Goal: Task Accomplishment & Management: Manage account settings

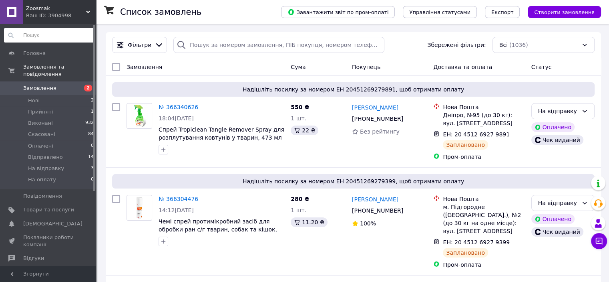
click at [59, 37] on input at bounding box center [49, 35] width 91 height 14
click at [58, 14] on div "Ваш ID: 3904998" at bounding box center [61, 15] width 70 height 7
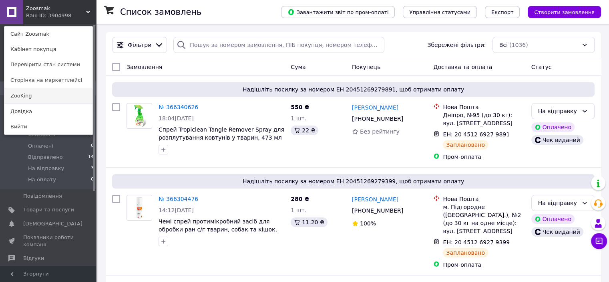
click at [34, 94] on link "ZooKing" at bounding box center [48, 95] width 88 height 15
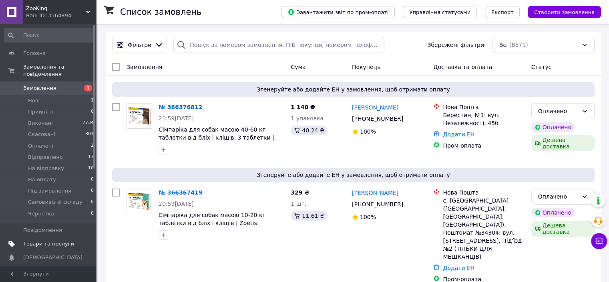
click at [48, 240] on span "Товари та послуги" at bounding box center [48, 243] width 51 height 7
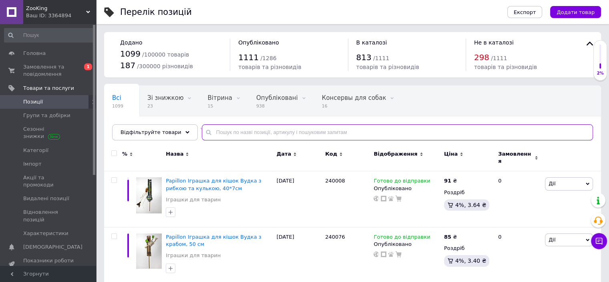
click at [232, 131] on input "text" at bounding box center [397, 132] width 391 height 16
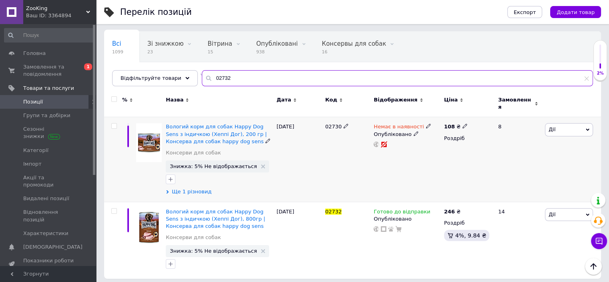
scroll to position [54, 0]
type input "02732"
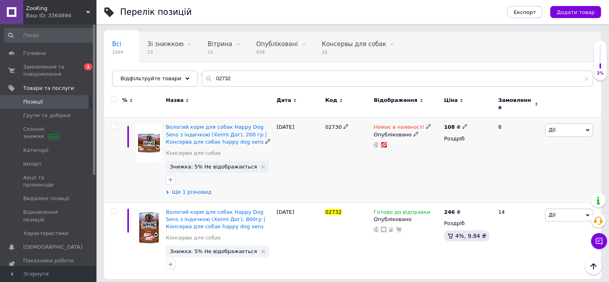
click at [199, 188] on span "Ще 1 різновид" at bounding box center [192, 191] width 40 height 7
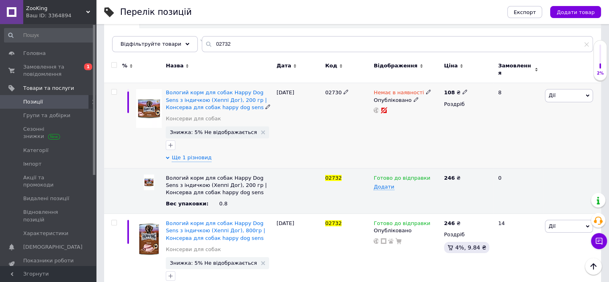
scroll to position [99, 0]
